Goal: Navigation & Orientation: Understand site structure

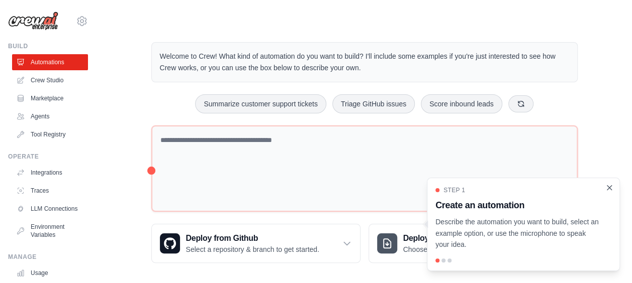
click at [607, 189] on icon "Close walkthrough" at bounding box center [609, 187] width 5 height 5
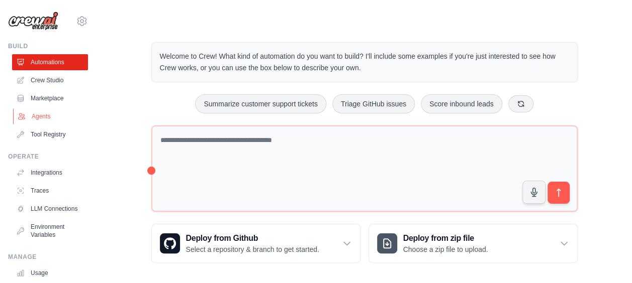
click at [39, 113] on link "Agents" at bounding box center [51, 117] width 76 height 16
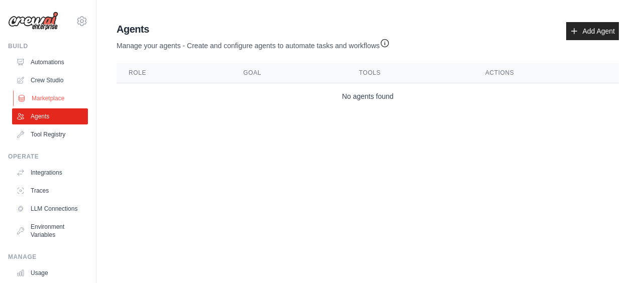
click at [48, 95] on link "Marketplace" at bounding box center [51, 98] width 76 height 16
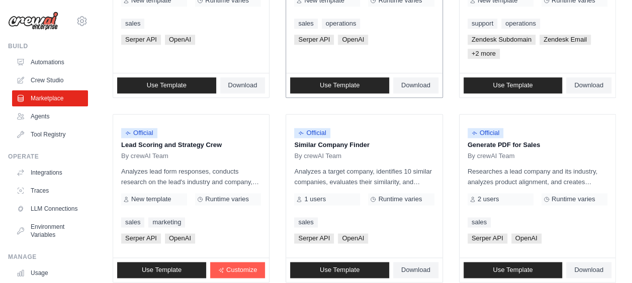
scroll to position [673, 0]
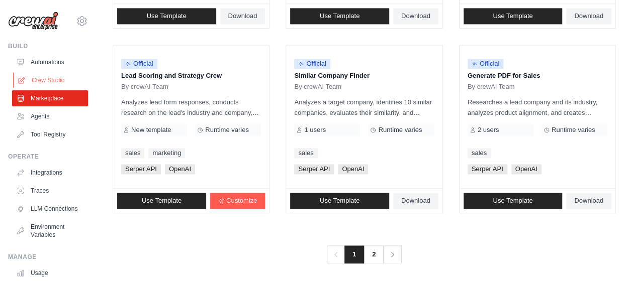
click at [48, 82] on link "Crew Studio" at bounding box center [51, 80] width 76 height 16
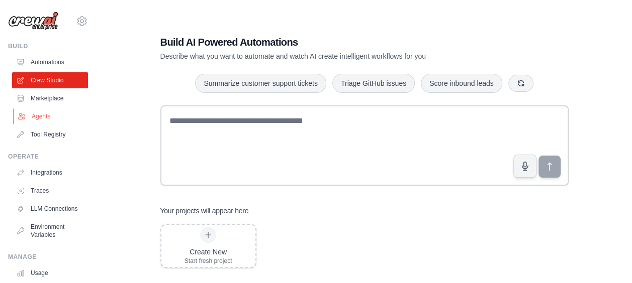
click at [40, 116] on link "Agents" at bounding box center [51, 117] width 76 height 16
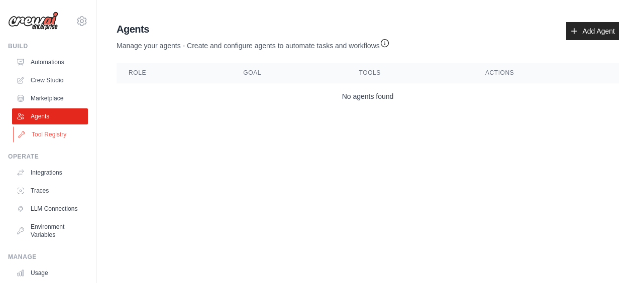
click at [55, 138] on link "Tool Registry" at bounding box center [51, 135] width 76 height 16
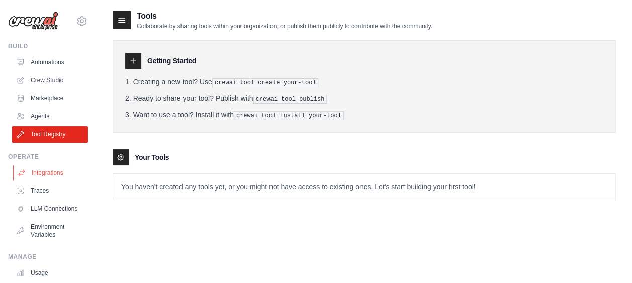
click at [49, 174] on link "Integrations" at bounding box center [51, 173] width 76 height 16
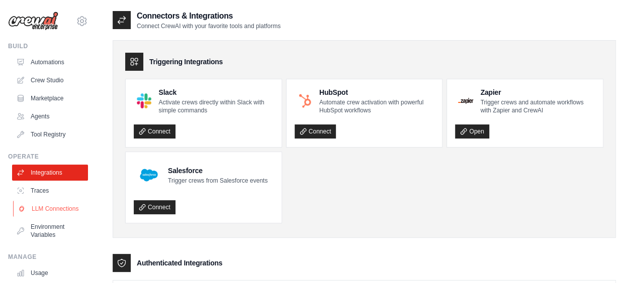
click at [38, 209] on link "LLM Connections" at bounding box center [51, 209] width 76 height 16
